Goal: Find specific page/section: Find specific page/section

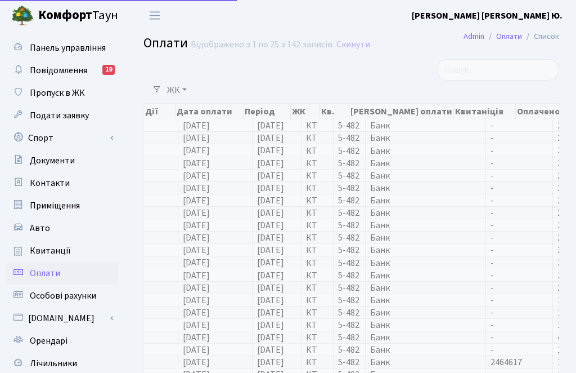
select select "25"
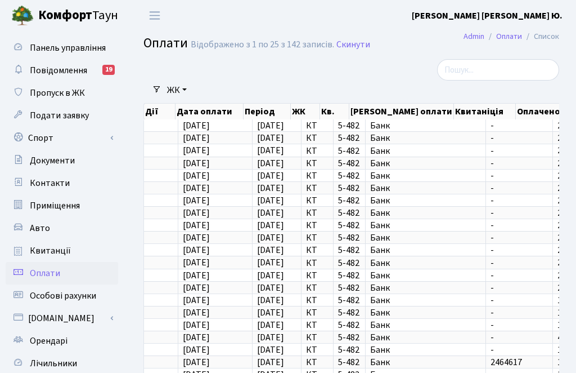
click at [96, 74] on link "Повідомлення 19" at bounding box center [62, 70] width 113 height 23
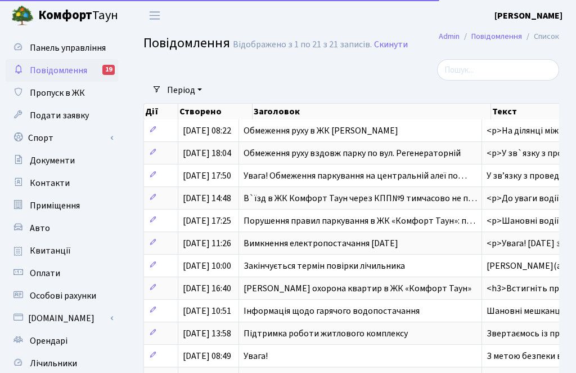
select select "25"
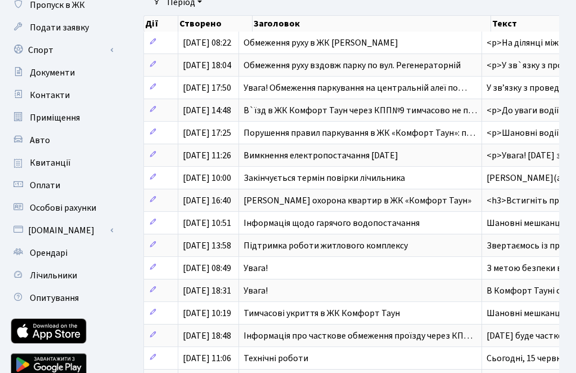
scroll to position [88, 0]
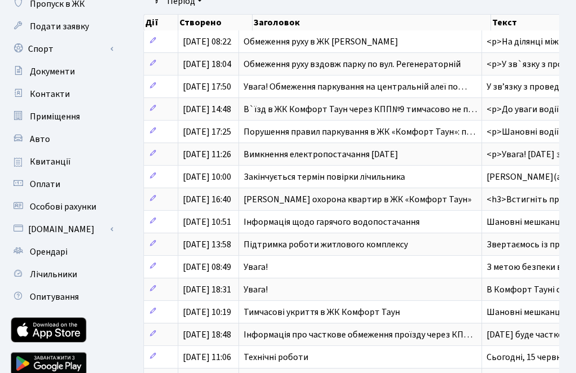
click at [537, 183] on span "Шановний(а) Стрельнікова Ольга Юхимівна! Термін п…" at bounding box center [584, 177] width 194 height 12
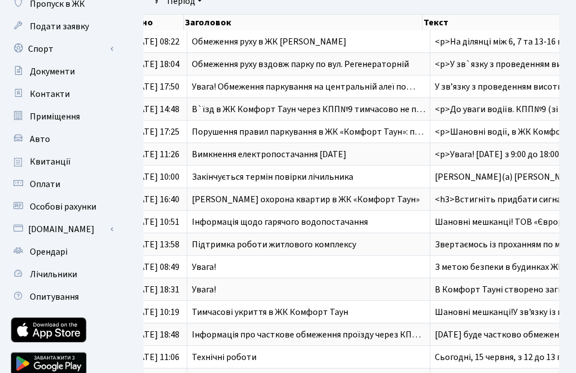
scroll to position [0, 0]
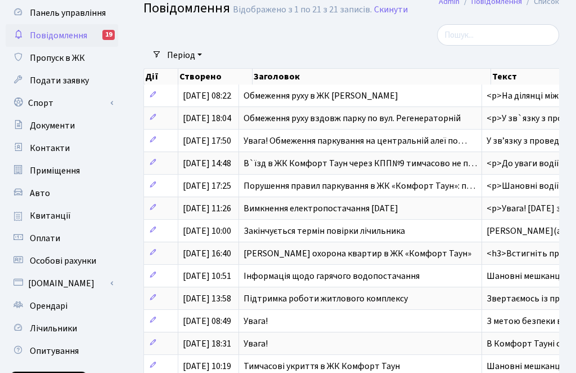
click at [57, 240] on span "Оплати" at bounding box center [45, 238] width 30 height 12
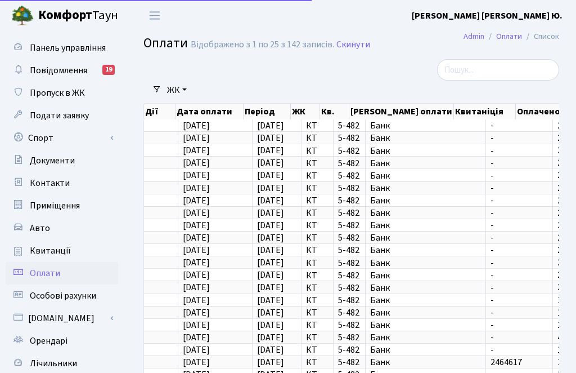
select select "25"
